Goal: Communication & Community: Answer question/provide support

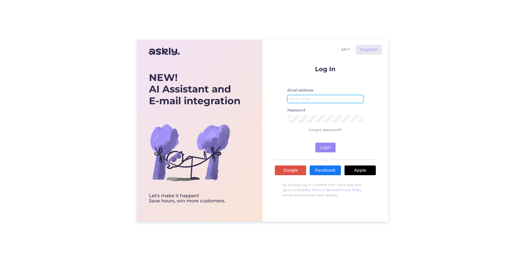
click at [315, 100] on input "email" at bounding box center [325, 99] width 76 height 8
type input "[EMAIL_ADDRESS][DOMAIN_NAME]"
click at [326, 148] on button "Login" at bounding box center [325, 148] width 20 height 10
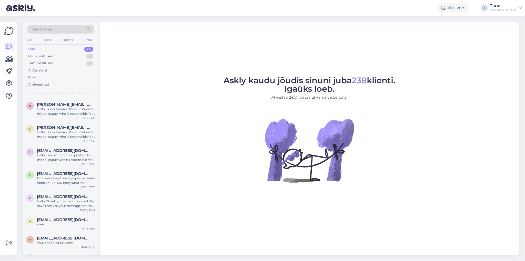
click at [507, 9] on div "Borealis Eesti OÜ" at bounding box center [503, 10] width 26 height 4
click at [511, 42] on button "Ava" at bounding box center [512, 42] width 11 height 8
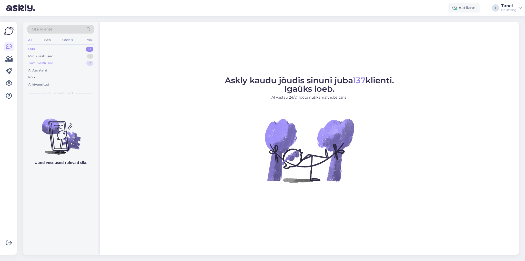
click at [43, 63] on div "Tiimi vestlused" at bounding box center [40, 63] width 25 height 5
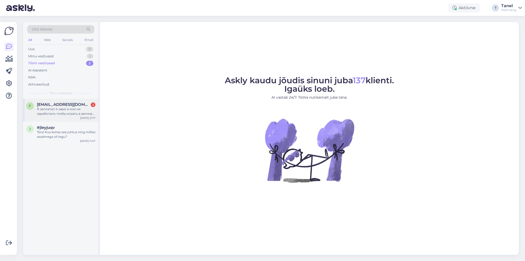
click at [57, 106] on span "[EMAIL_ADDRESS][DOMAIN_NAME]" at bounding box center [63, 104] width 53 height 5
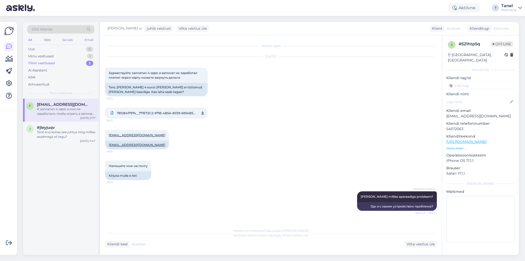
scroll to position [66, 0]
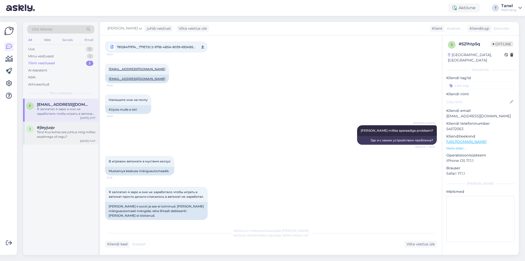
click at [52, 135] on div "Tere! Kus kohas see juhtus ning millise seadmega oli tegu?" at bounding box center [66, 134] width 58 height 9
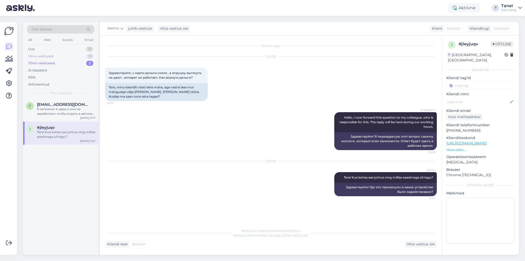
click at [57, 55] on div "Minu vestlused 1" at bounding box center [60, 56] width 67 height 7
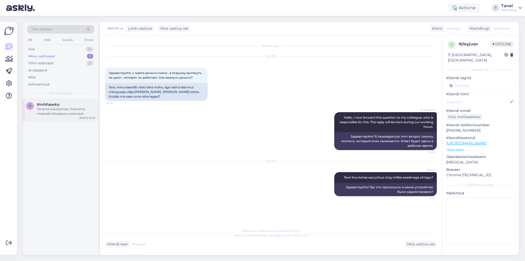
click at [59, 112] on div "Täname teavitamast. Pöörame masinale tähelepanu esimesel võimalusel." at bounding box center [66, 111] width 58 height 9
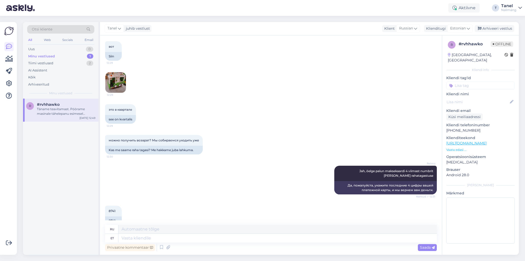
scroll to position [190, 0]
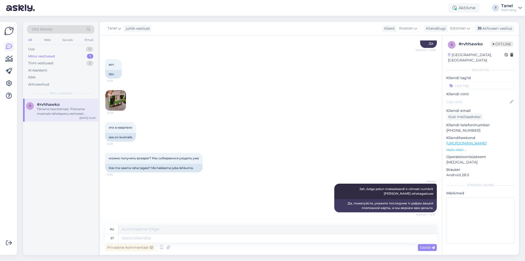
click at [115, 102] on img at bounding box center [115, 100] width 21 height 21
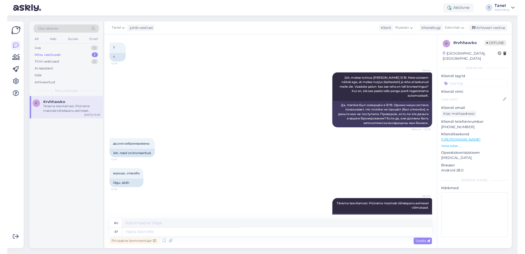
scroll to position [515, 0]
